Goal: Information Seeking & Learning: Find specific fact

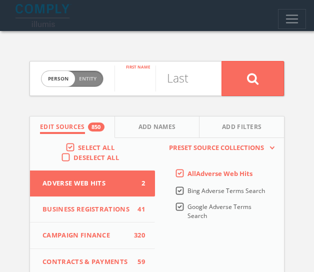
click at [141, 85] on input "text" at bounding box center [135, 79] width 41 height 26
type input "Varun"
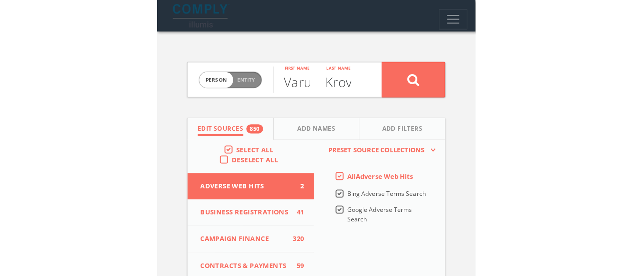
scroll to position [0, 3]
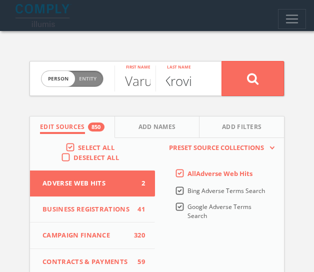
type input "Krovi"
click at [222, 61] on button at bounding box center [253, 78] width 63 height 35
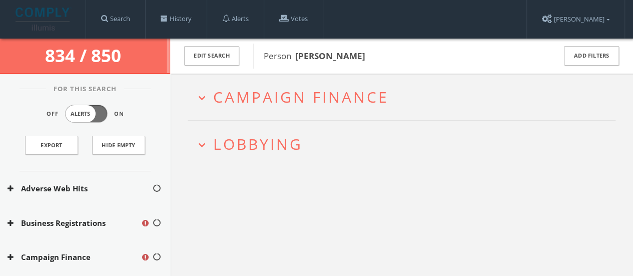
click at [225, 140] on span "Lobbying" at bounding box center [258, 144] width 90 height 21
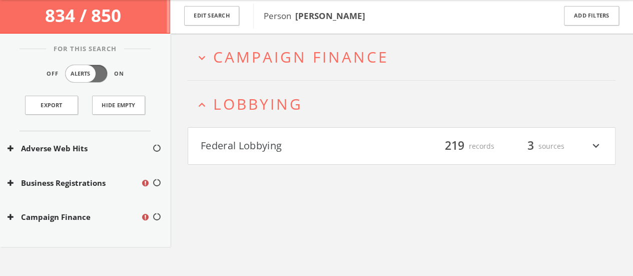
scroll to position [58, 0]
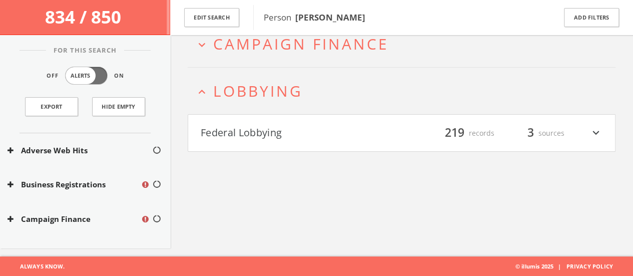
click at [256, 49] on span "Campaign Finance" at bounding box center [301, 44] width 176 height 21
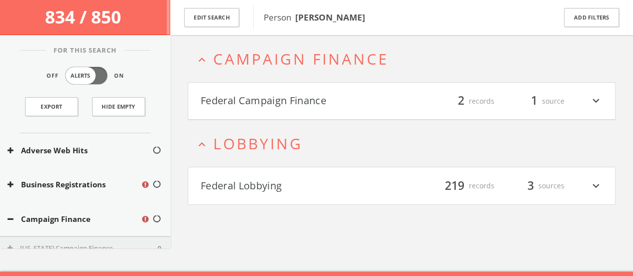
click at [254, 114] on h4 "Federal Campaign Finance filter_list 2 records 1 source expand_more" at bounding box center [401, 101] width 427 height 37
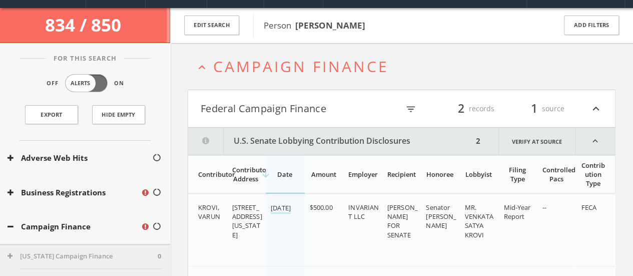
scroll to position [22, 0]
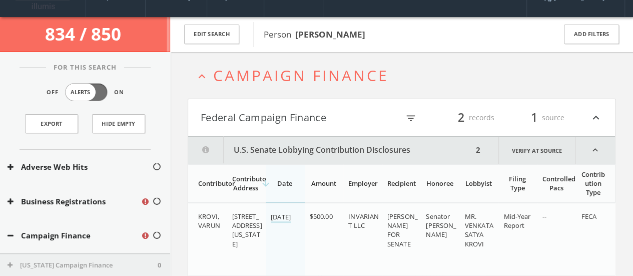
click at [216, 82] on span "Campaign Finance" at bounding box center [301, 75] width 176 height 21
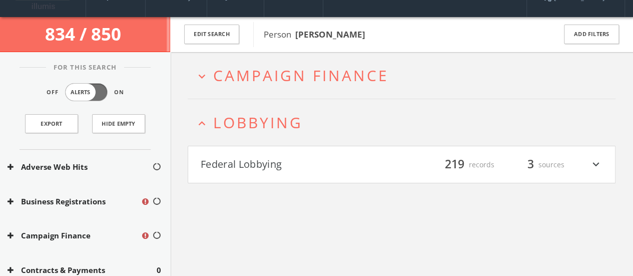
click at [226, 122] on span "Lobbying" at bounding box center [258, 122] width 90 height 21
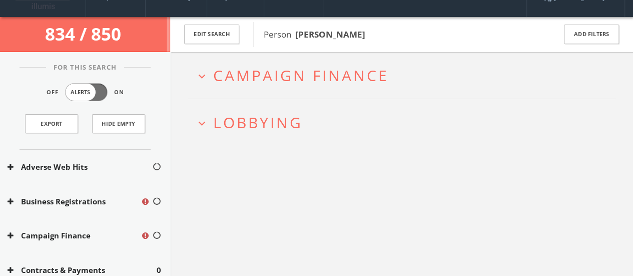
click at [321, 102] on h2 "expand_more Lobbying" at bounding box center [402, 122] width 428 height 47
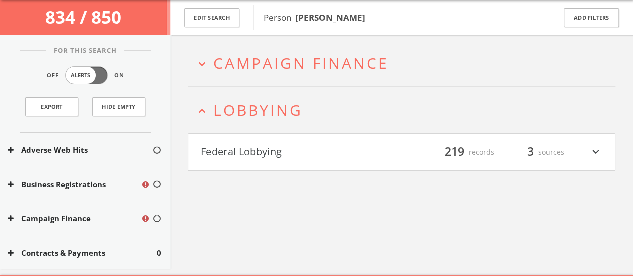
scroll to position [58, 0]
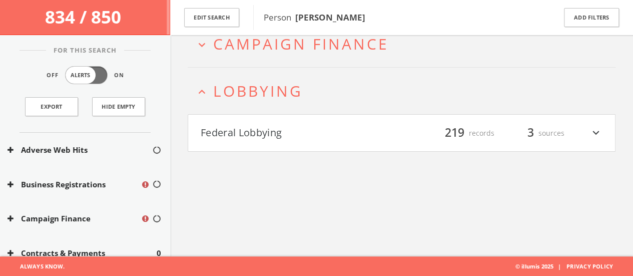
click at [311, 135] on button "Federal Lobbying" at bounding box center [301, 133] width 201 height 17
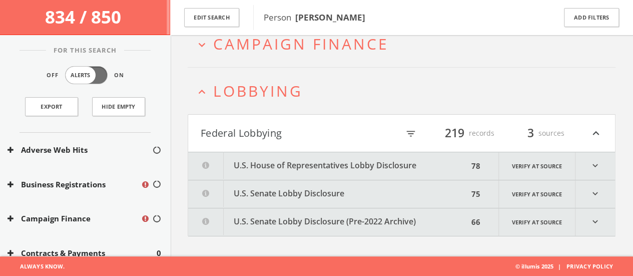
click at [263, 159] on button "U.S. House of Representatives Lobby Disclosure" at bounding box center [328, 166] width 280 height 28
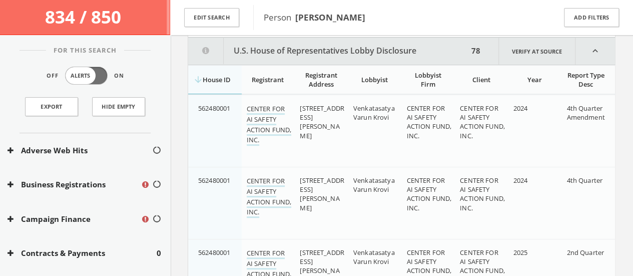
scroll to position [174, 0]
drag, startPoint x: 354, startPoint y: 106, endPoint x: 389, endPoint y: 117, distance: 36.7
click at [321, 117] on div "Venkatasatya Varun Krovi" at bounding box center [376, 112] width 46 height 18
copy span "Venkatasatya Varun Krovi"
